Goal: Communication & Community: Answer question/provide support

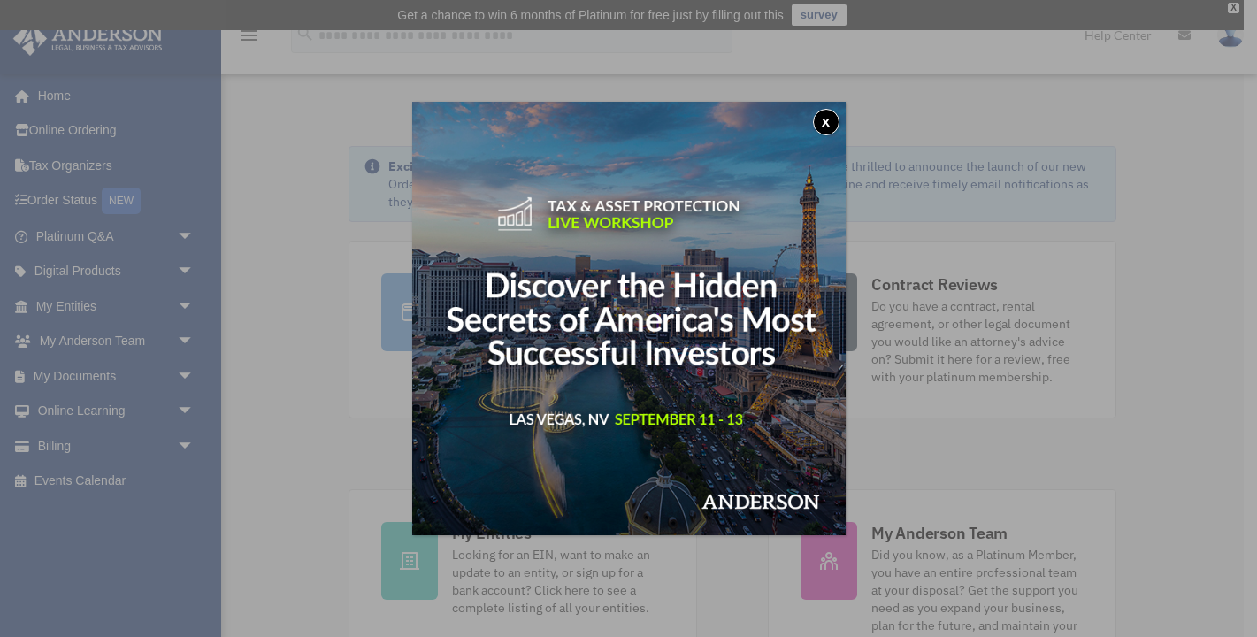
click at [830, 115] on button "x" at bounding box center [826, 122] width 27 height 27
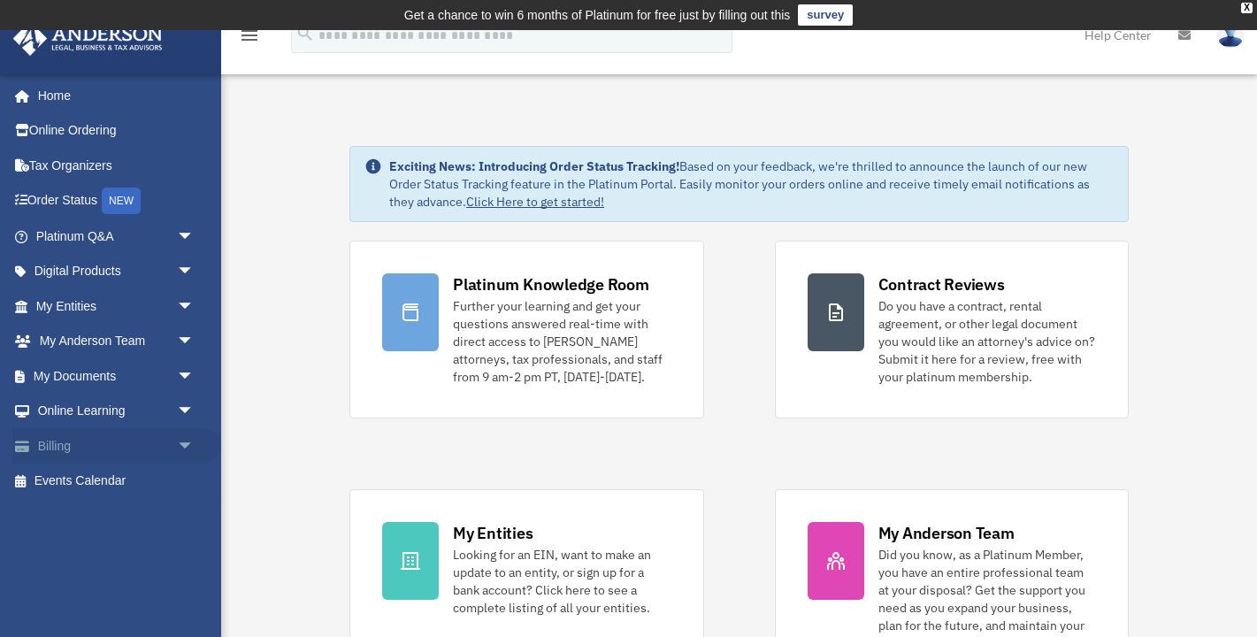
click at [68, 443] on link "Billing arrow_drop_down" at bounding box center [116, 445] width 209 height 35
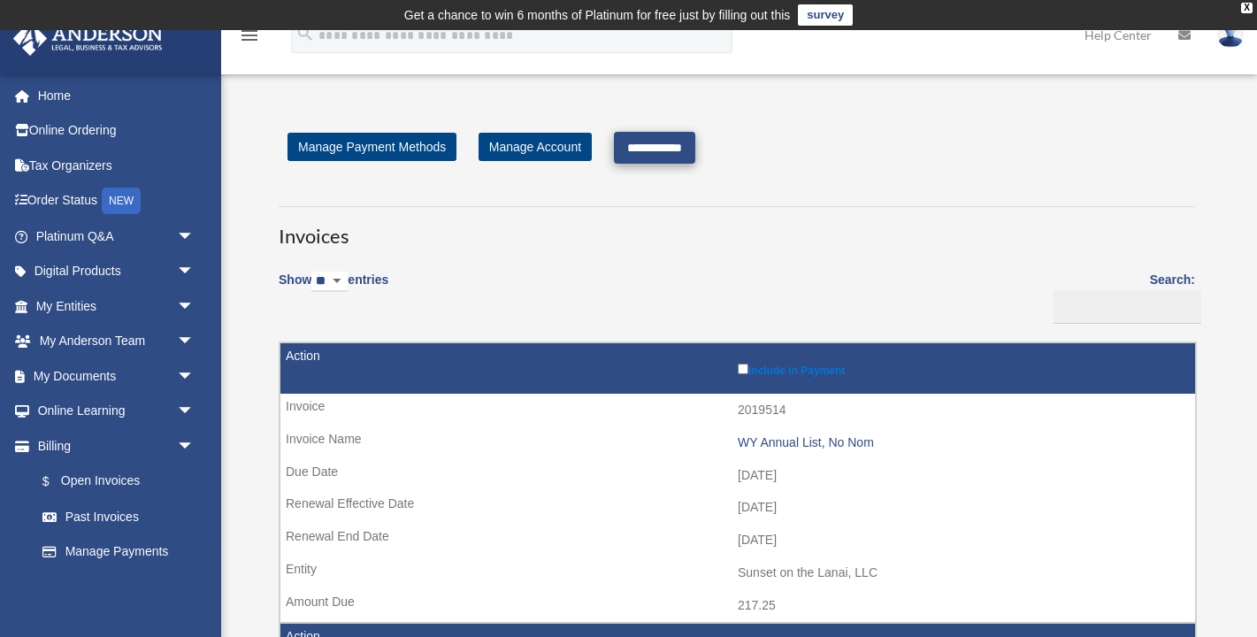
click at [649, 143] on input "**********" at bounding box center [654, 148] width 81 height 32
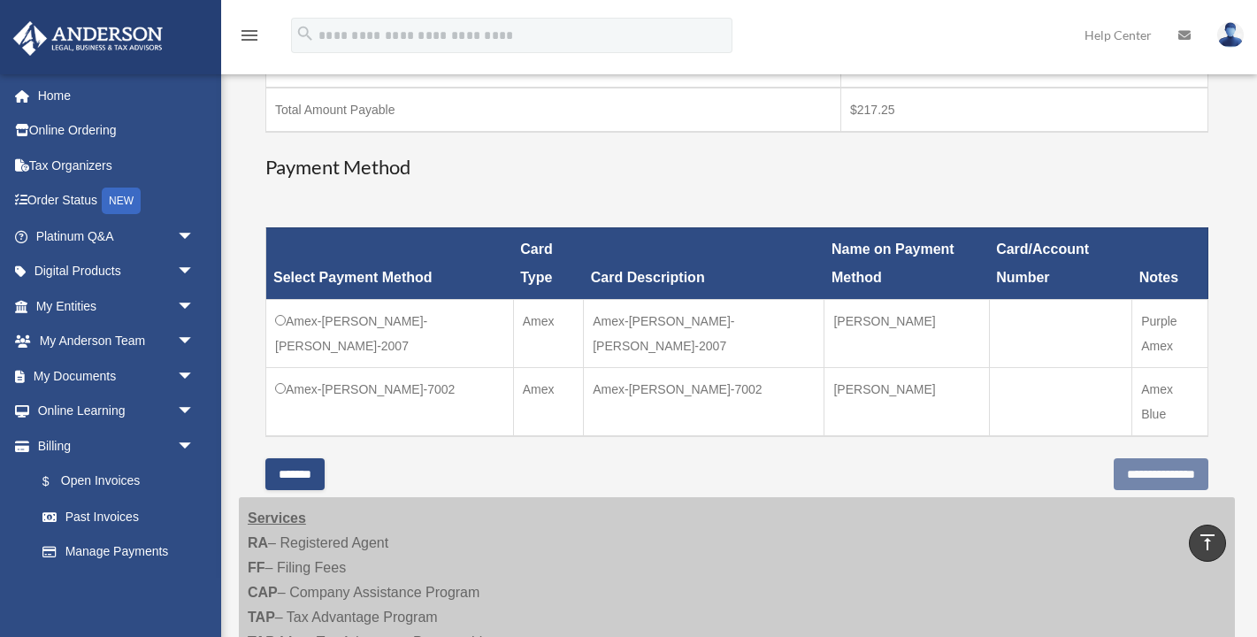
scroll to position [392, 0]
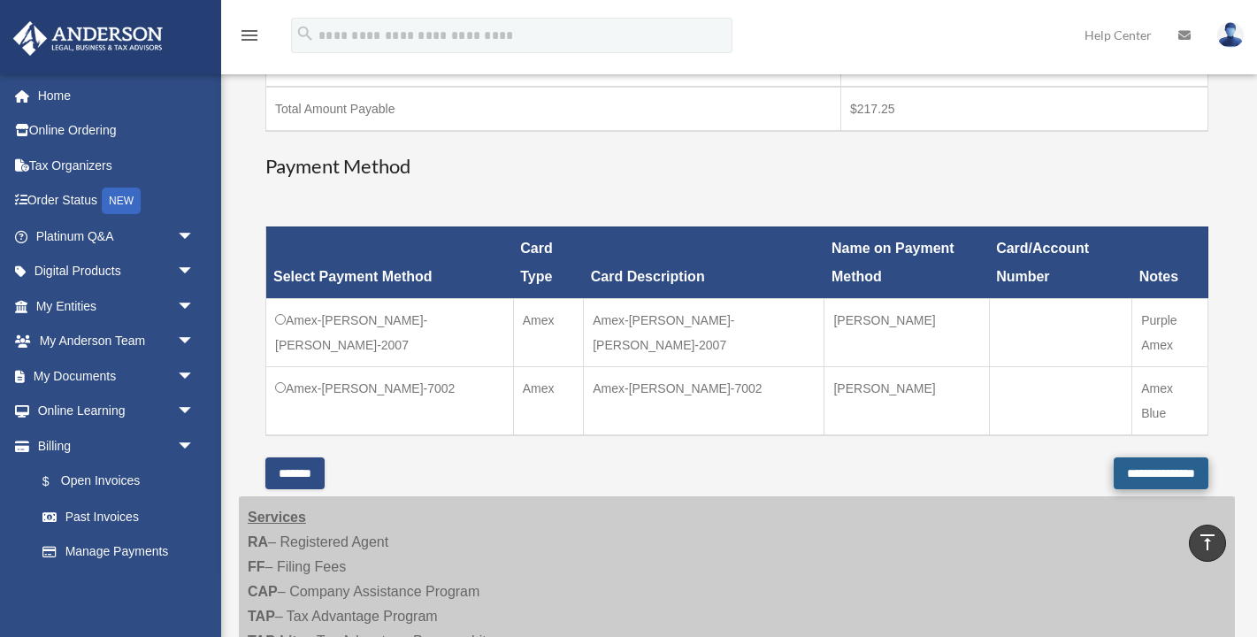
click at [1153, 457] on input "**********" at bounding box center [1161, 473] width 95 height 32
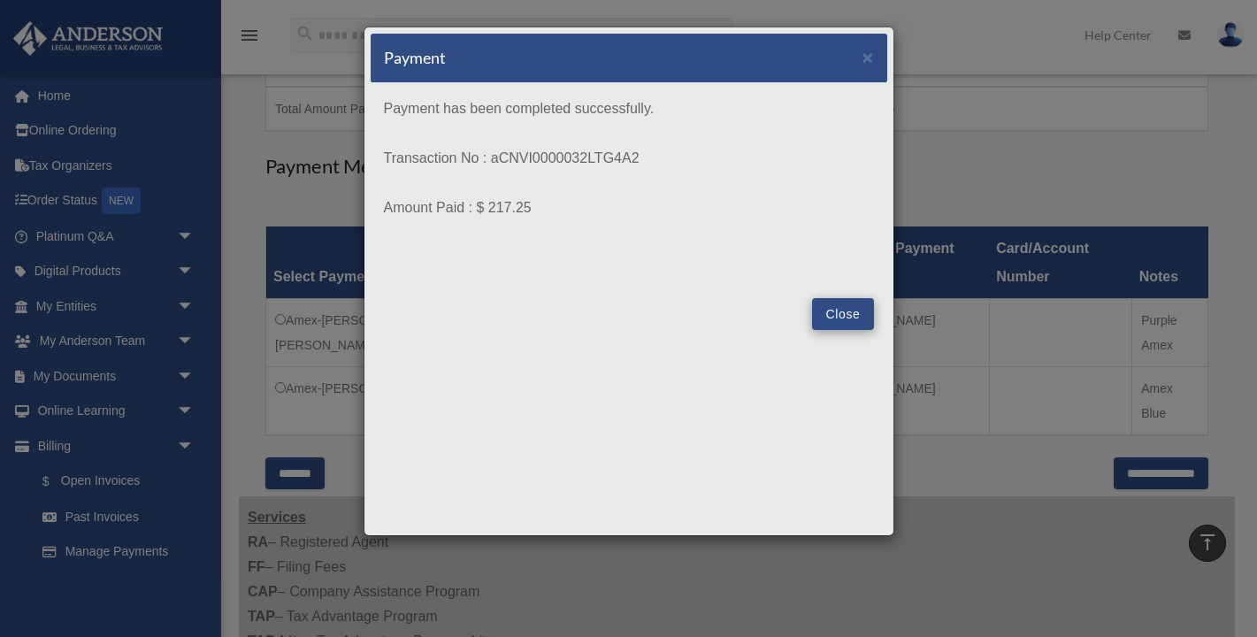
click at [848, 311] on button "Close" at bounding box center [842, 314] width 61 height 32
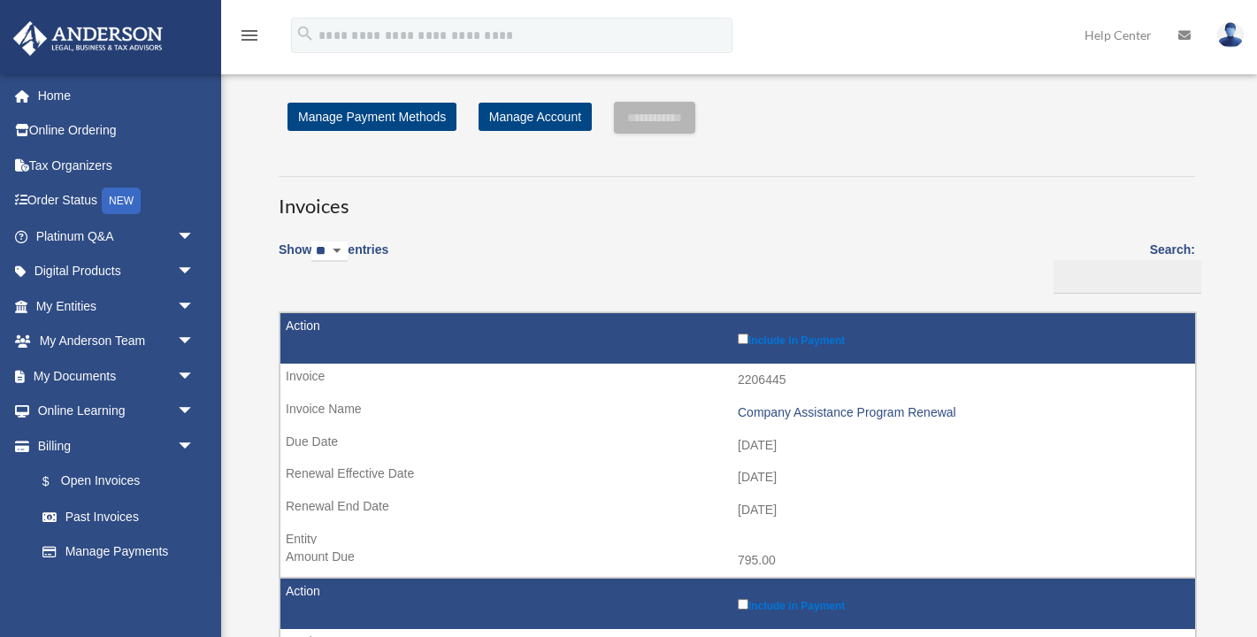
scroll to position [392, 0]
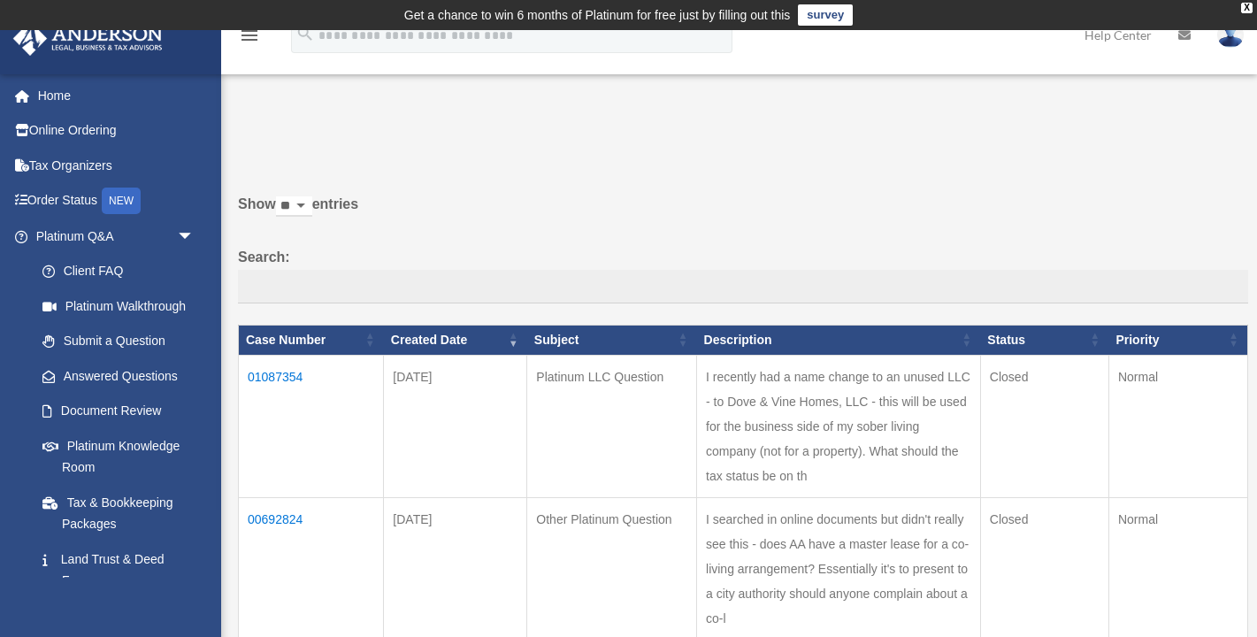
click at [279, 385] on td "01087354" at bounding box center [311, 426] width 145 height 142
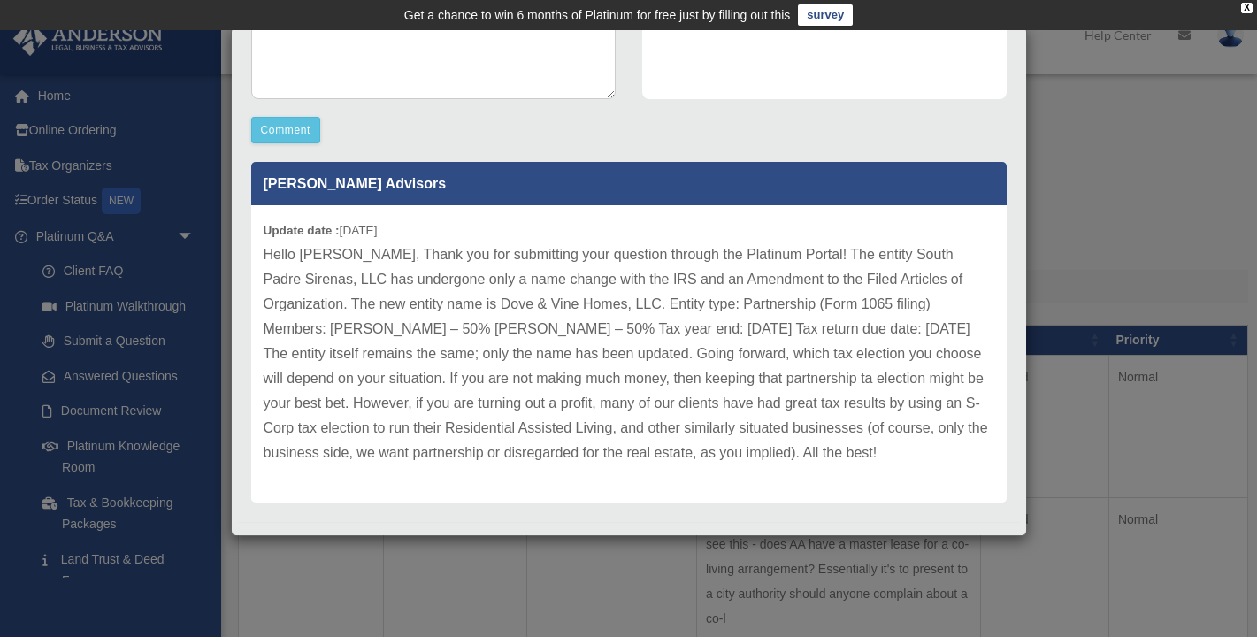
scroll to position [447, 0]
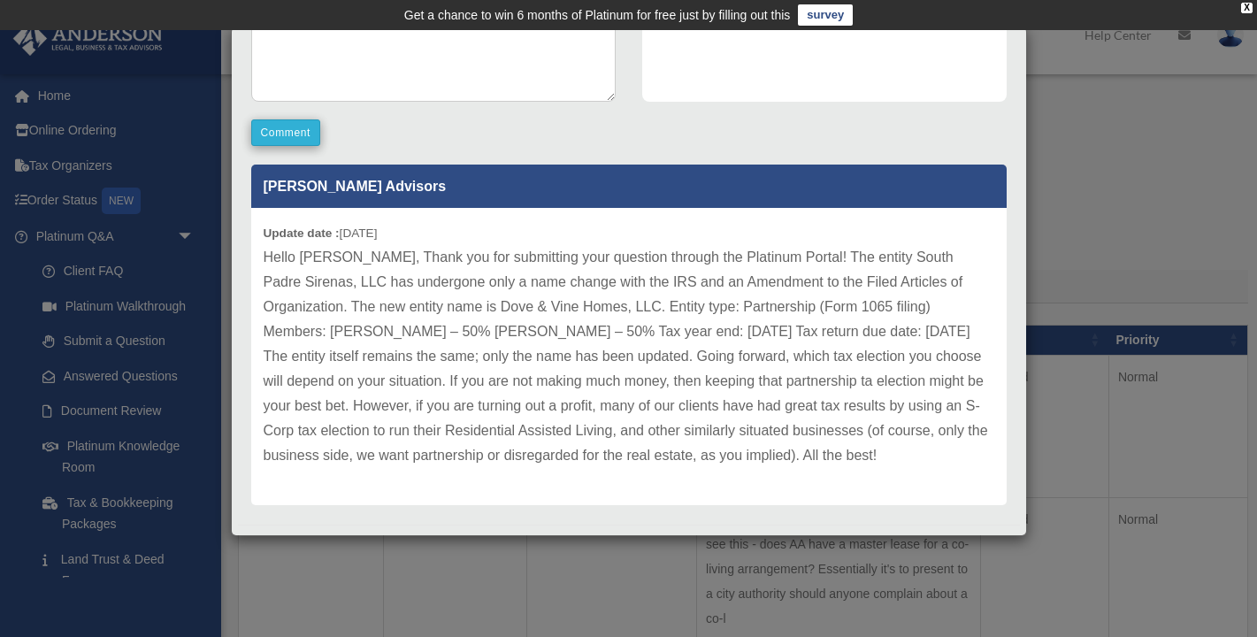
click at [282, 129] on button "Comment" at bounding box center [286, 132] width 70 height 27
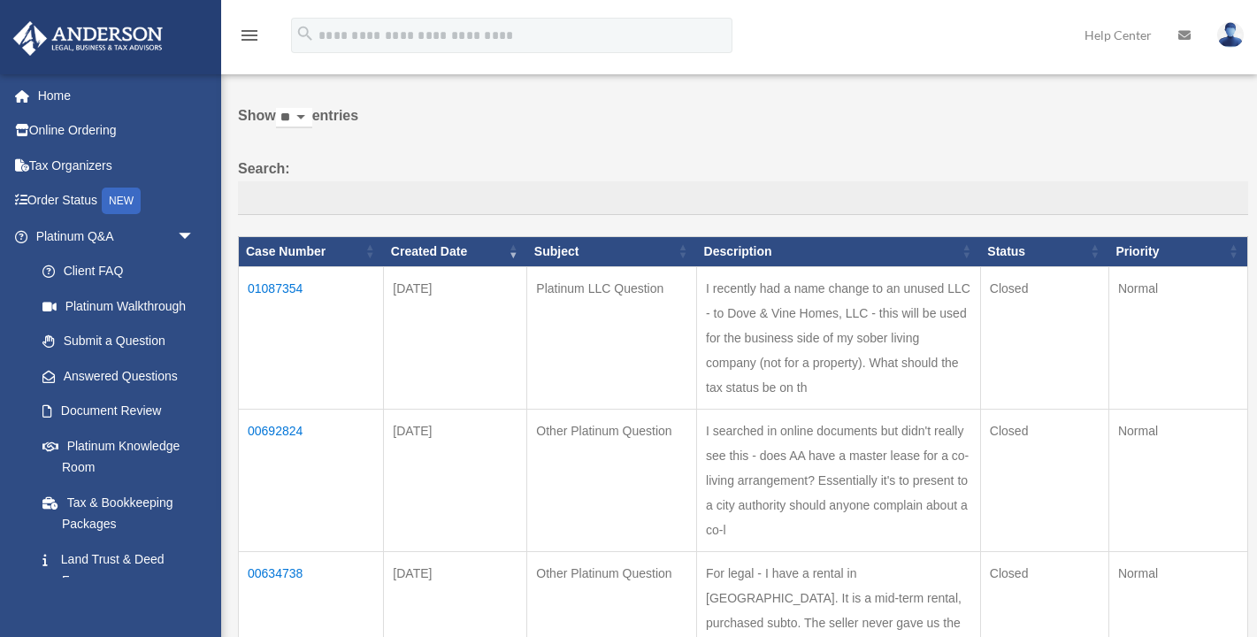
scroll to position [93, 0]
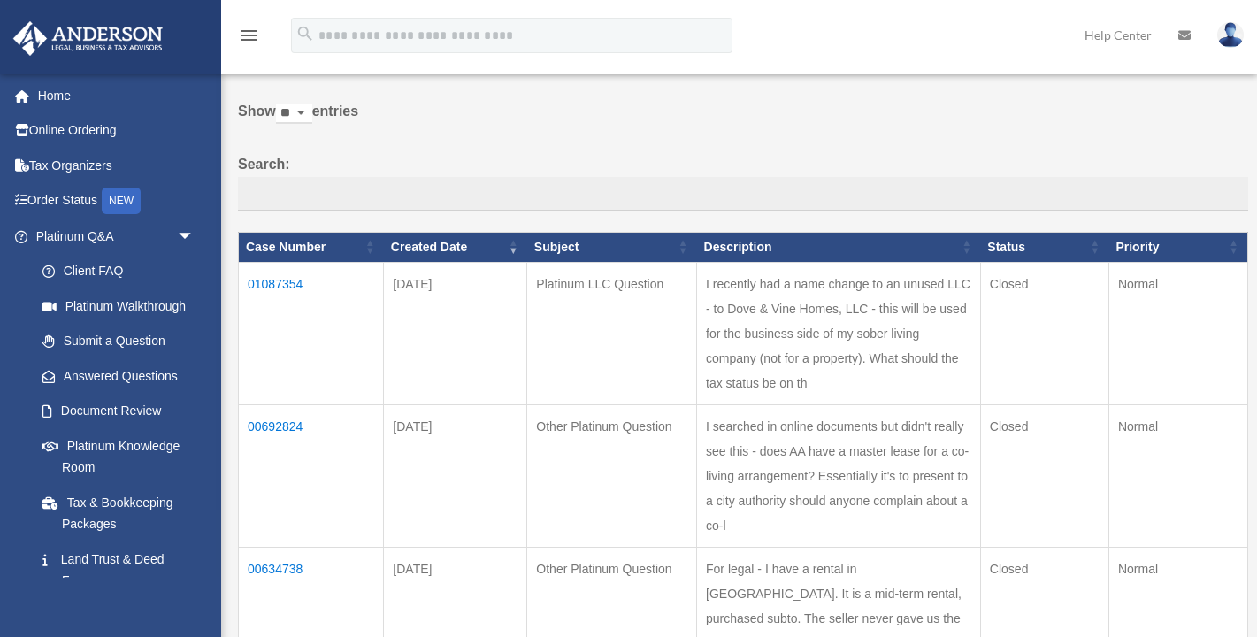
click at [265, 294] on td "01087354" at bounding box center [311, 333] width 145 height 142
click at [280, 296] on td "01087354" at bounding box center [311, 333] width 145 height 142
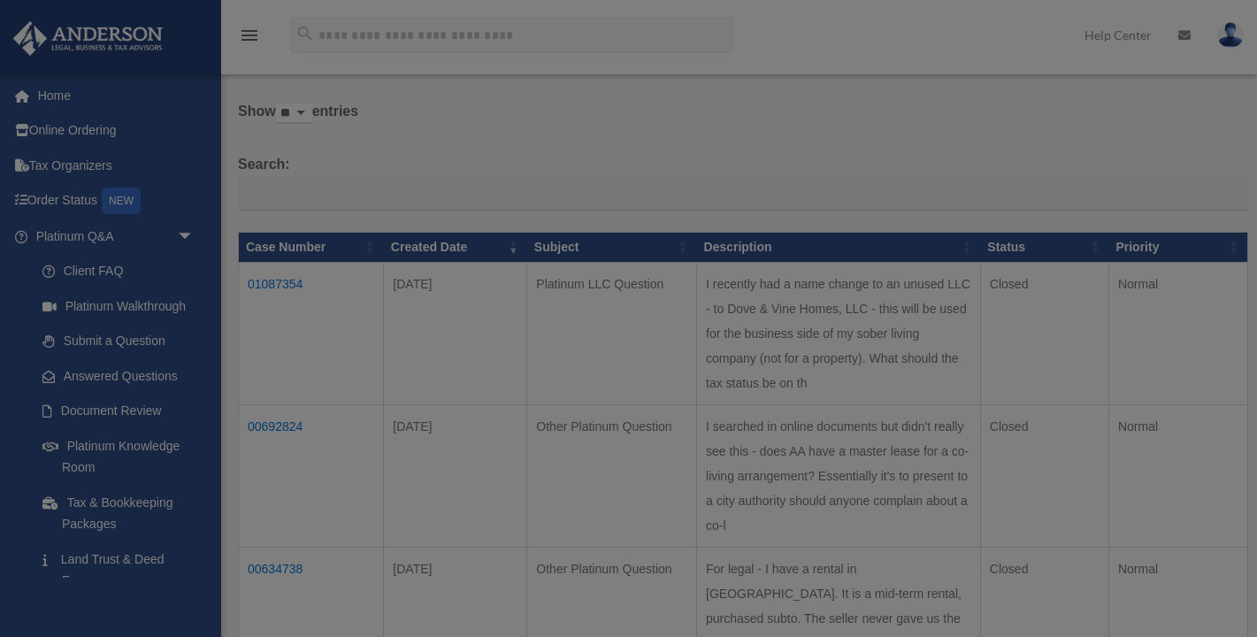
scroll to position [0, 0]
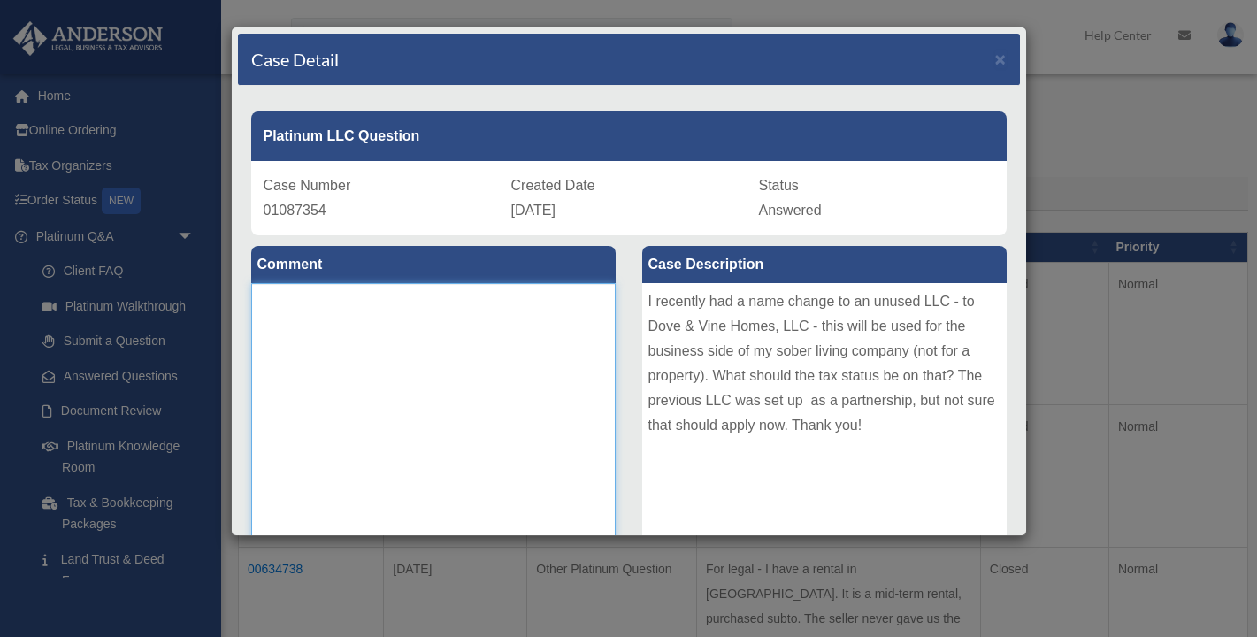
click at [324, 344] on textarea at bounding box center [433, 415] width 365 height 265
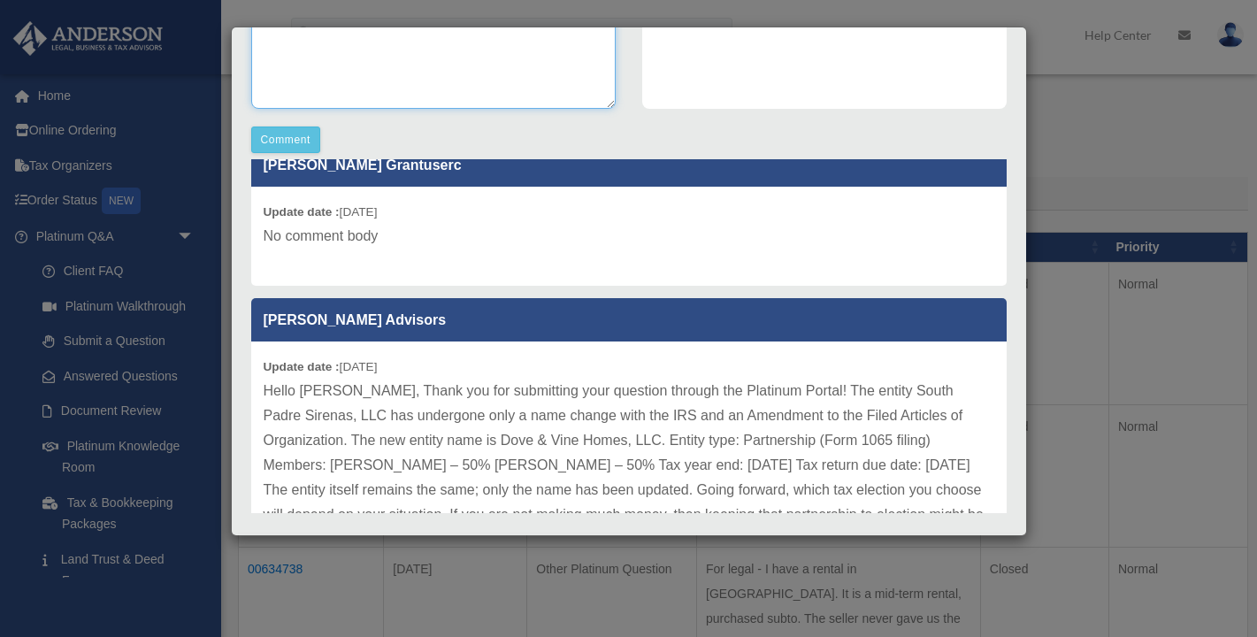
scroll to position [18, 0]
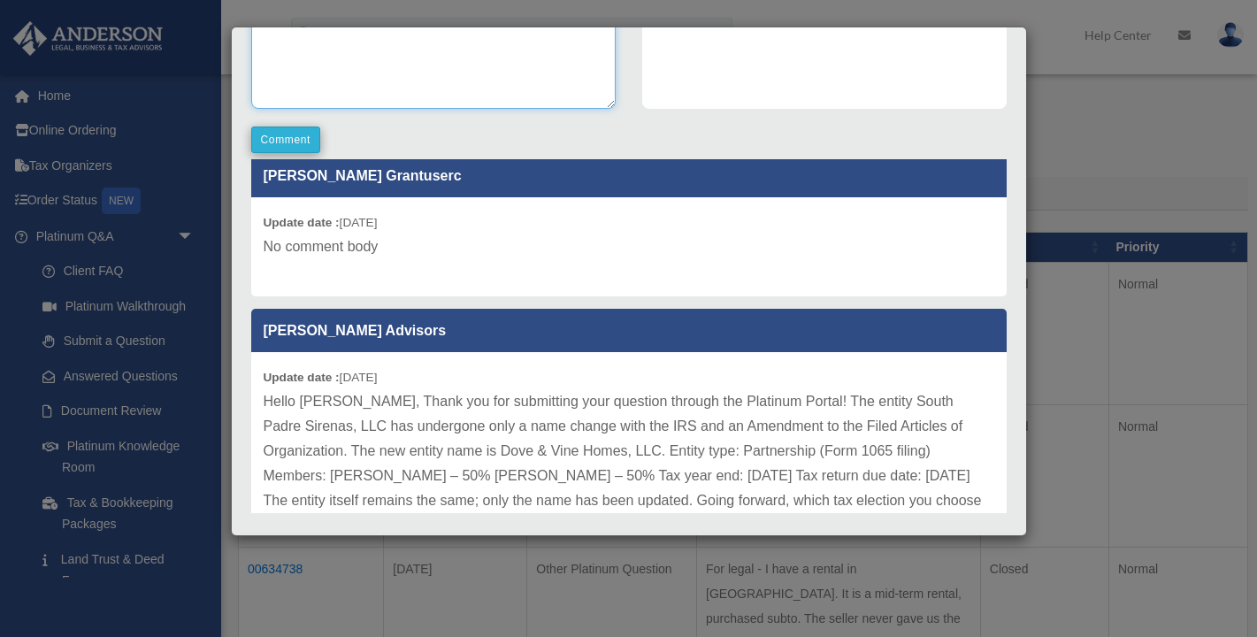
type textarea "**********"
click at [288, 138] on button "Comment" at bounding box center [286, 140] width 70 height 27
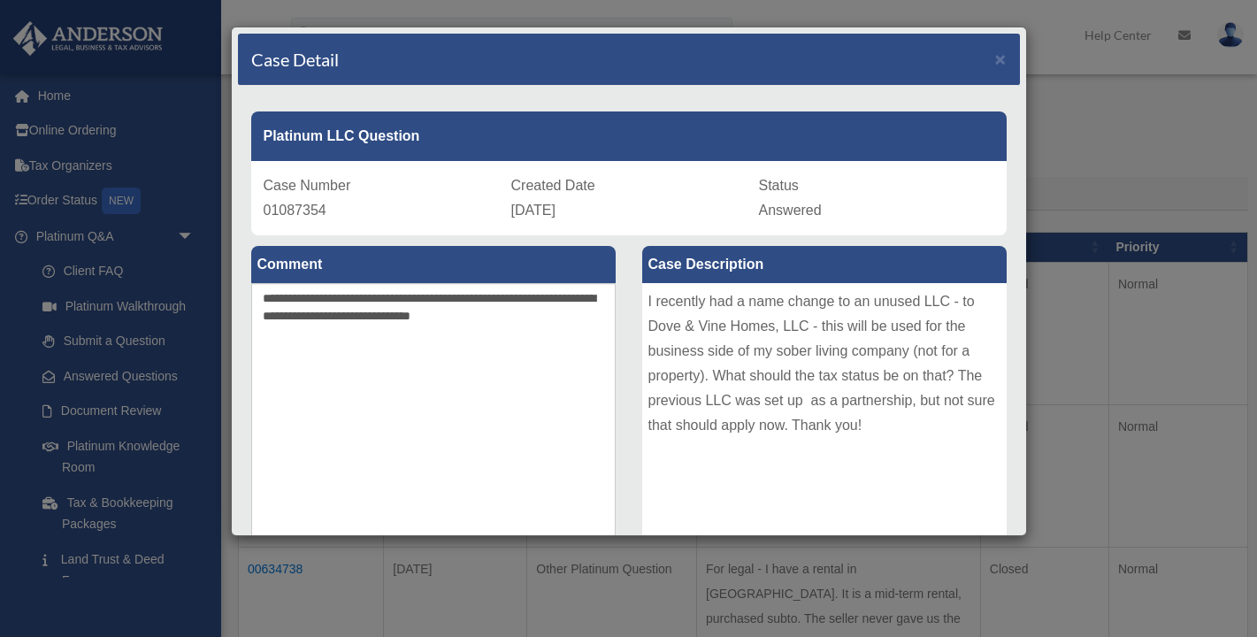
scroll to position [0, 0]
